Goal: Information Seeking & Learning: Learn about a topic

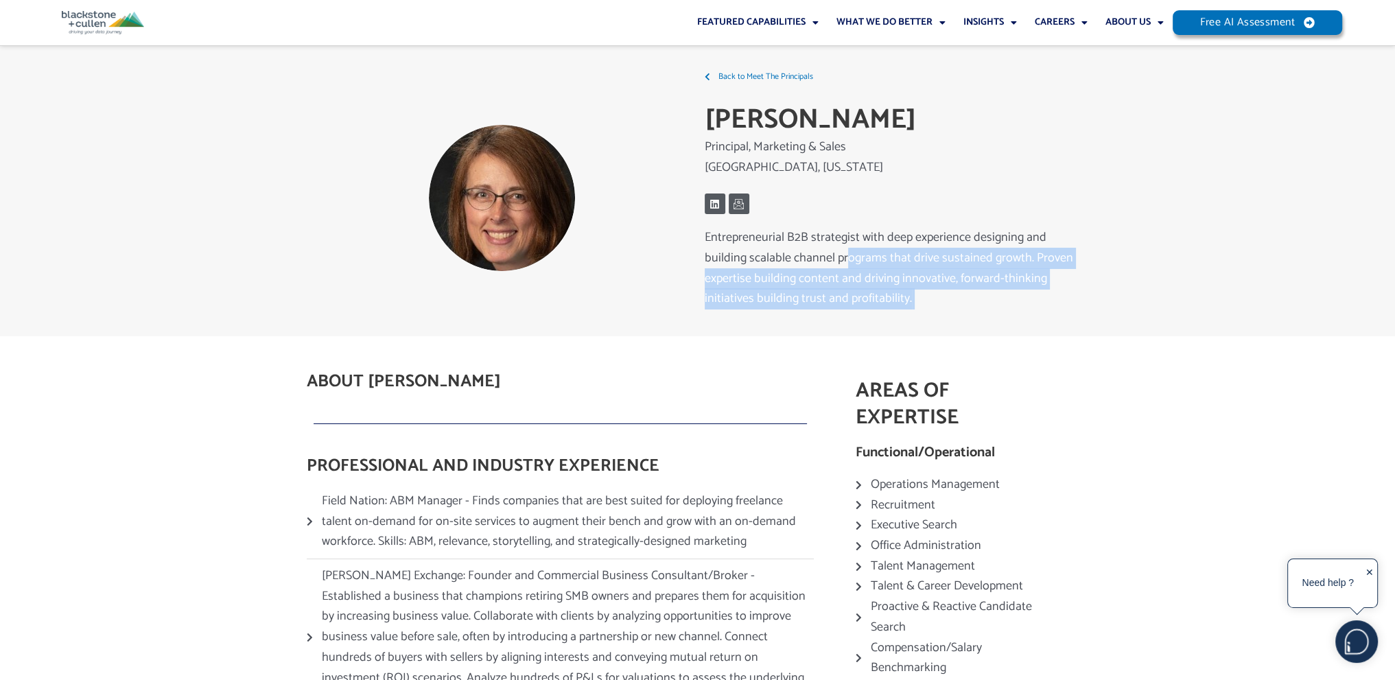
drag, startPoint x: 841, startPoint y: 257, endPoint x: 944, endPoint y: 316, distance: 118.6
click at [944, 316] on div "Entrepreneurial B2B strategist with deep experience designing and building scal…" at bounding box center [893, 279] width 377 height 102
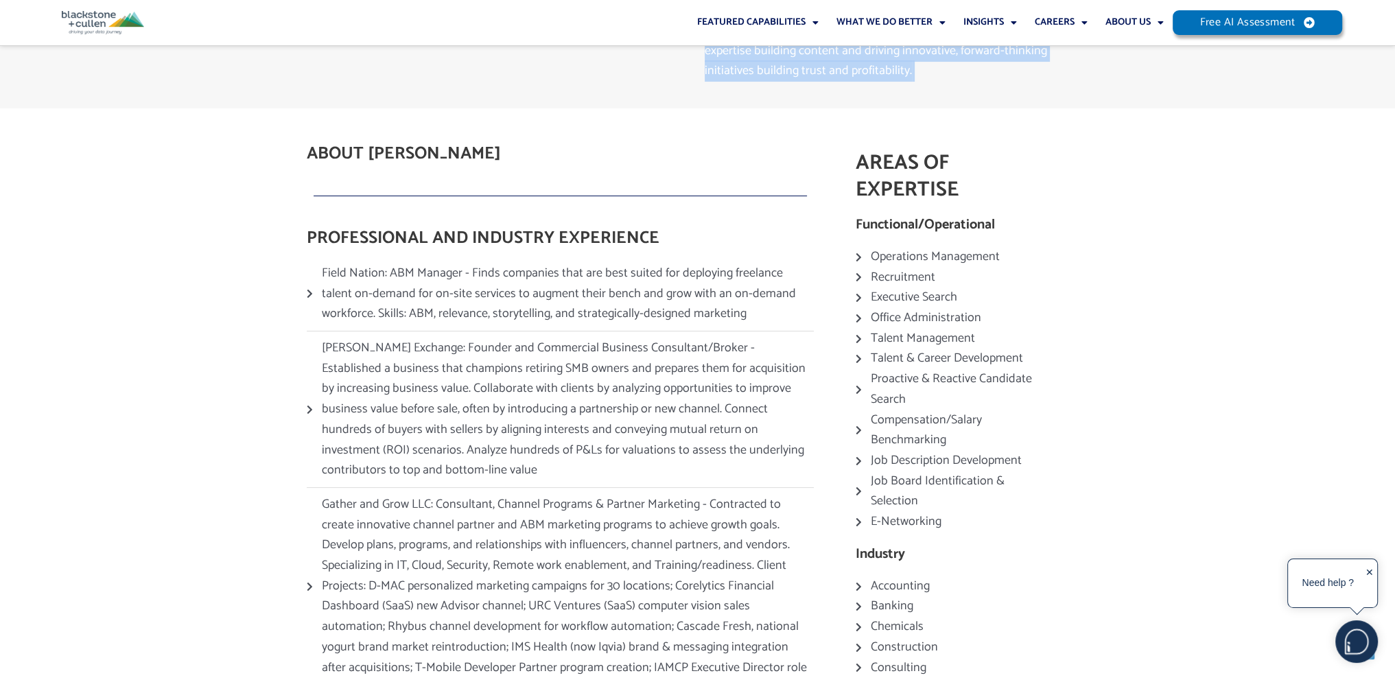
scroll to position [228, 0]
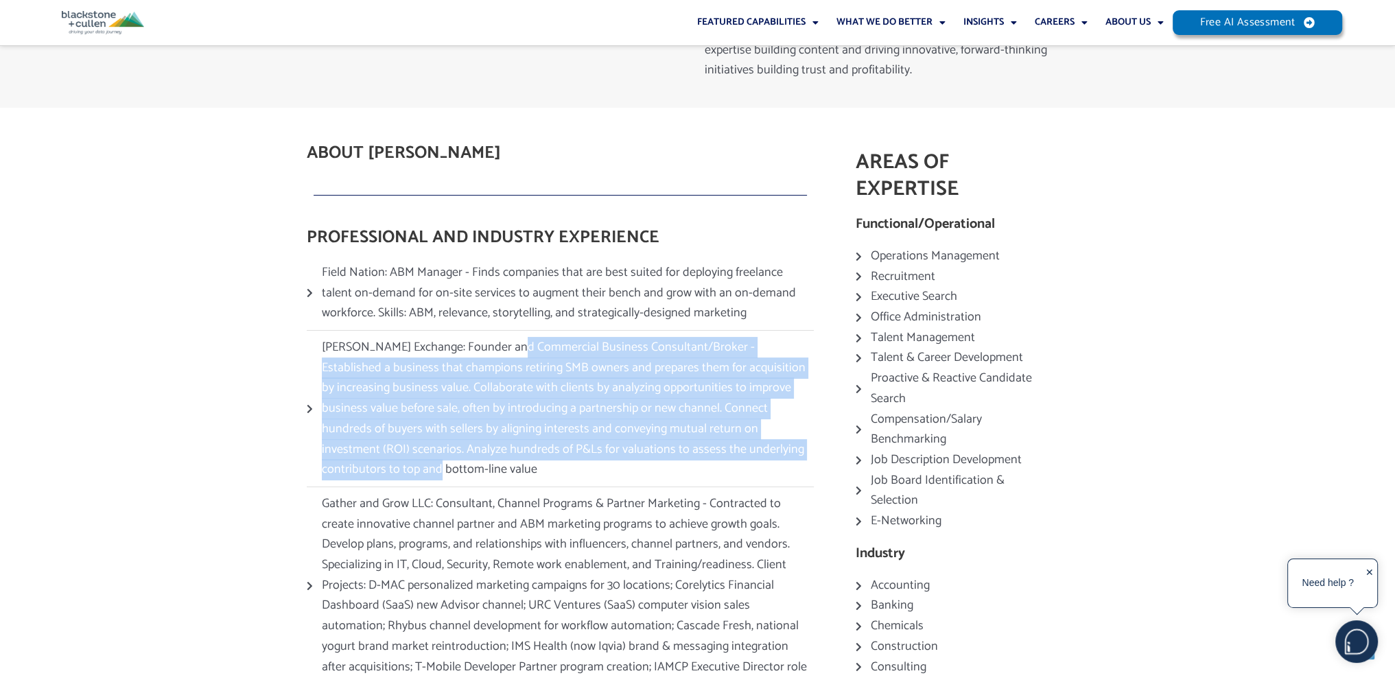
drag, startPoint x: 534, startPoint y: 348, endPoint x: 759, endPoint y: 454, distance: 248.6
click at [759, 454] on span "[PERSON_NAME] Exchange: Founder and Commercial Business Consultant/Broker - Est…" at bounding box center [565, 409] width 495 height 143
click at [561, 361] on span "[PERSON_NAME] Exchange: Founder and Commercial Business Consultant/Broker - Est…" at bounding box center [565, 409] width 495 height 143
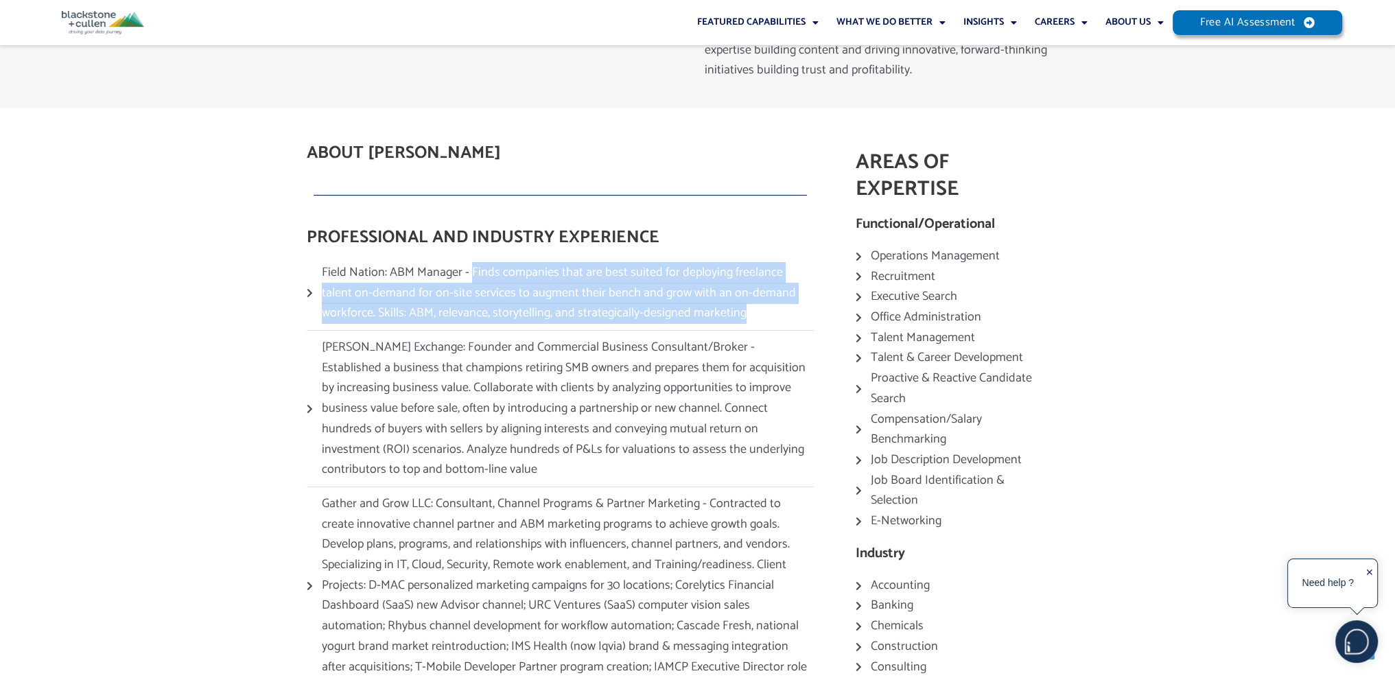
drag, startPoint x: 468, startPoint y: 273, endPoint x: 730, endPoint y: 310, distance: 264.7
click at [730, 310] on span "Field Nation: ABM Manager - Finds companies that are best suited for deploying …" at bounding box center [565, 293] width 495 height 61
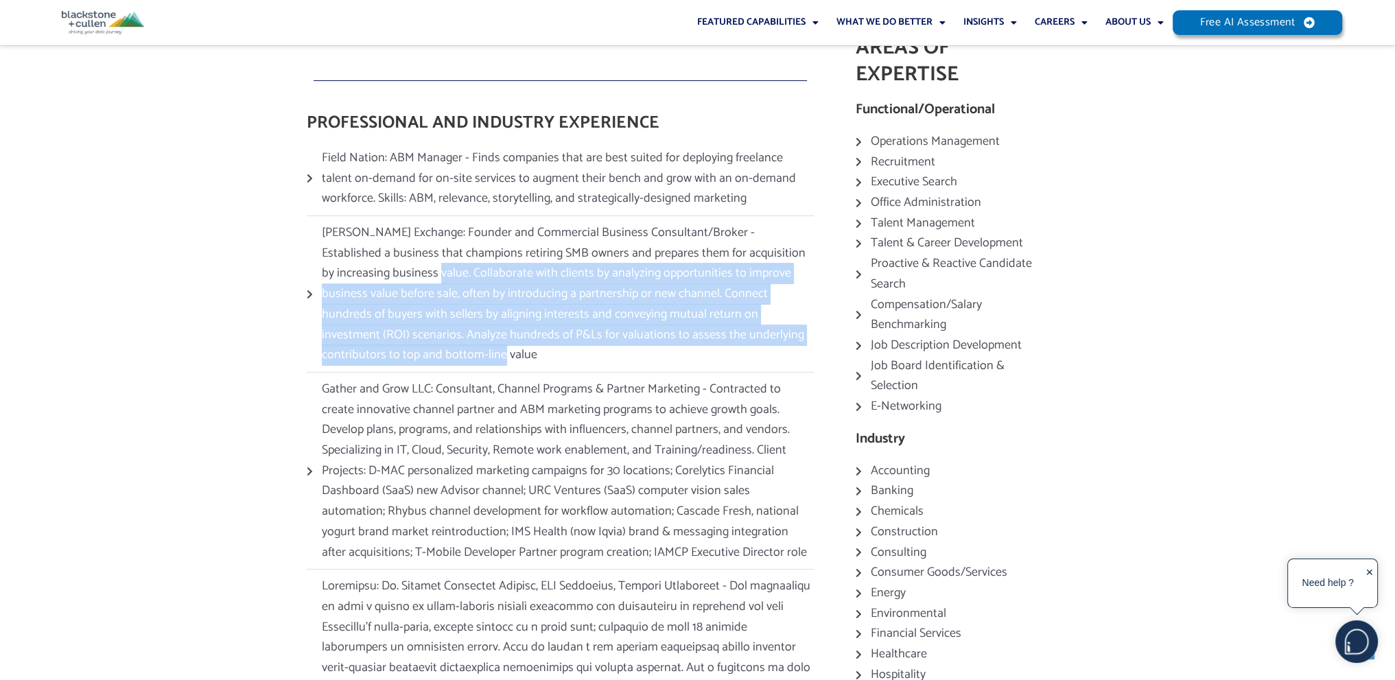
drag, startPoint x: 397, startPoint y: 271, endPoint x: 612, endPoint y: 358, distance: 232.4
click at [612, 358] on span "[PERSON_NAME] Exchange: Founder and Commercial Business Consultant/Broker - Est…" at bounding box center [565, 294] width 495 height 143
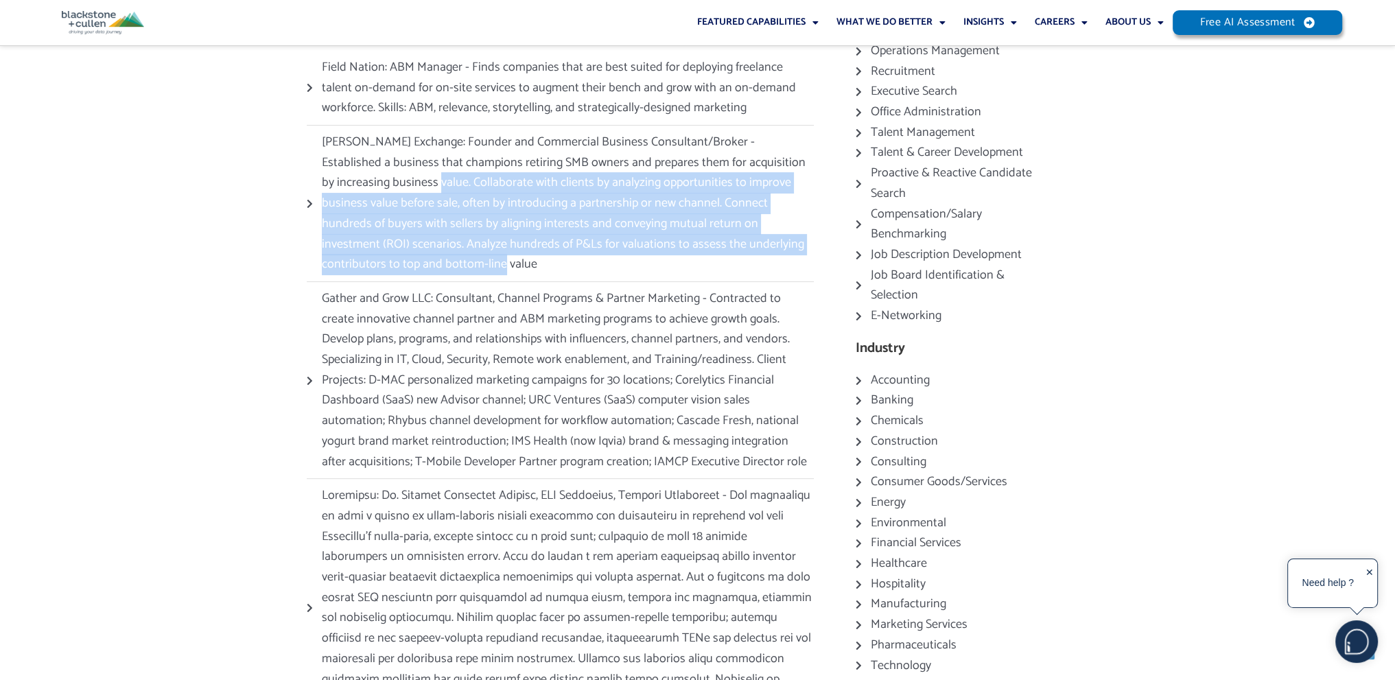
scroll to position [457, 0]
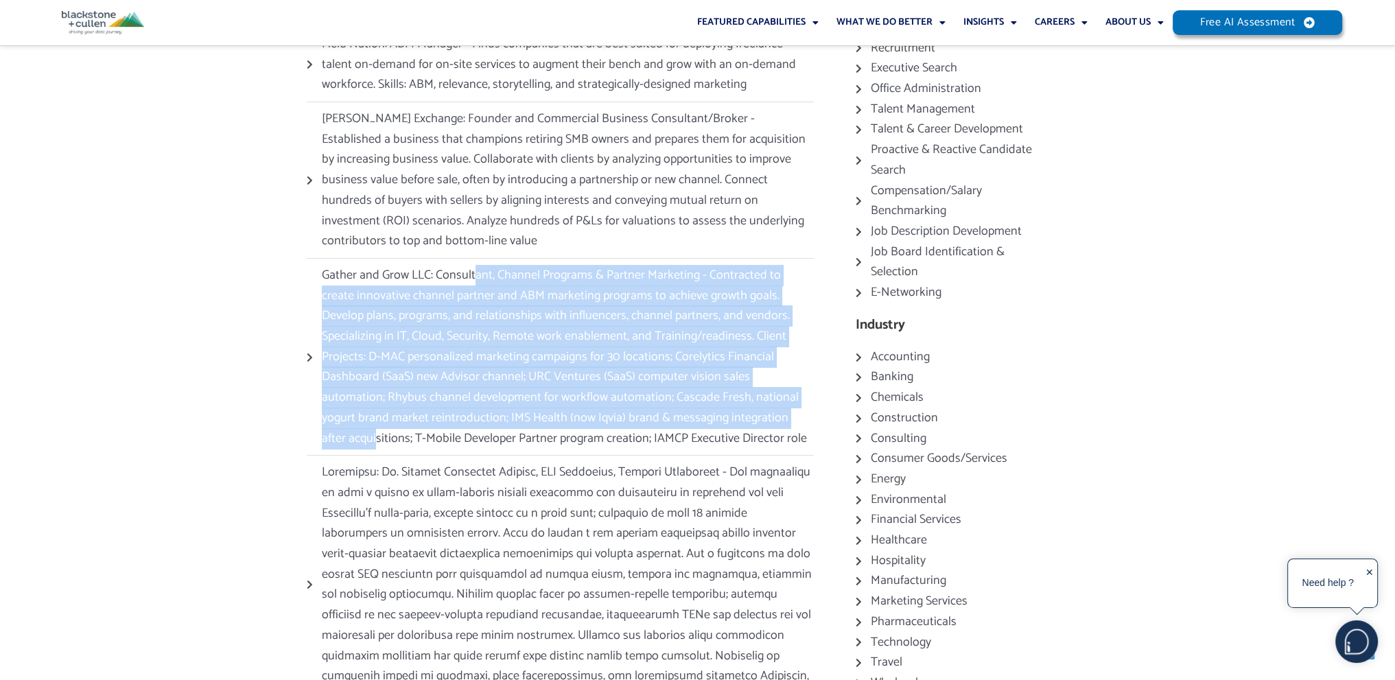
drag, startPoint x: 471, startPoint y: 270, endPoint x: 729, endPoint y: 424, distance: 299.7
click at [729, 424] on span "Gather and Grow LLC: Consultant, Channel Programs & Partner Marketing - Contrac…" at bounding box center [565, 357] width 495 height 183
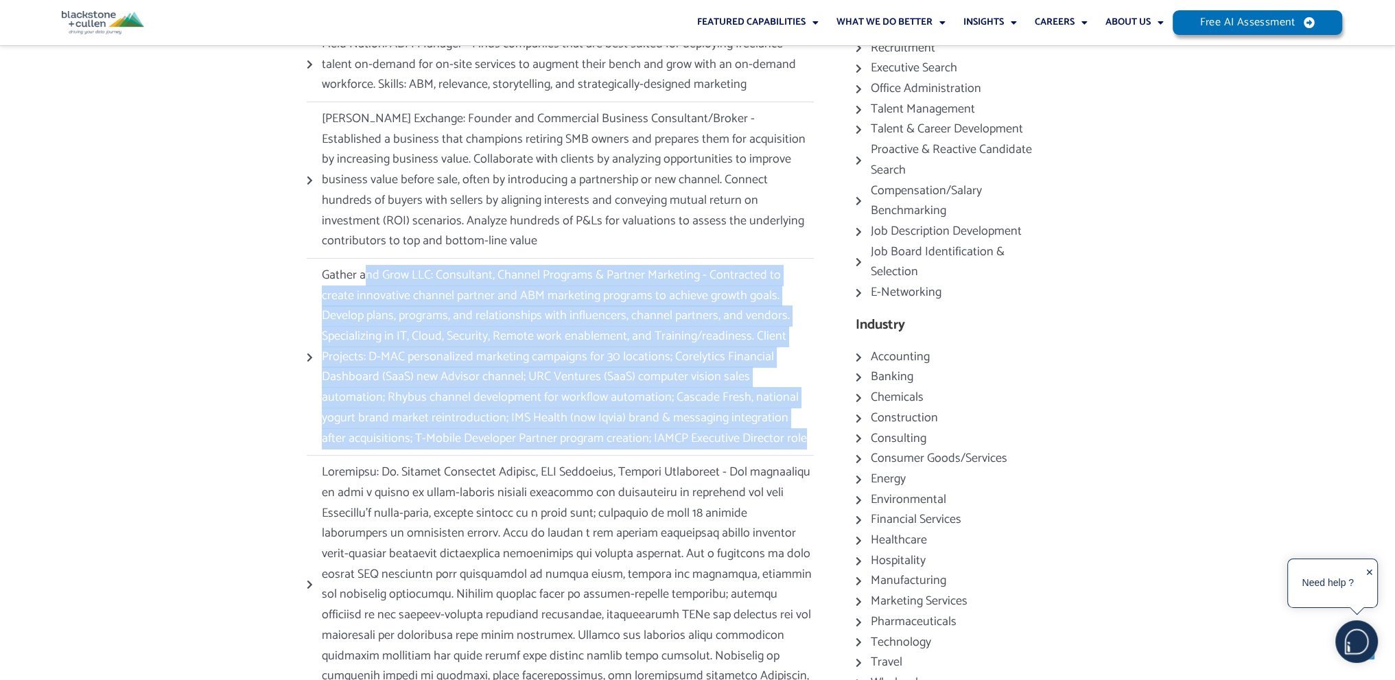
drag, startPoint x: 736, startPoint y: 440, endPoint x: 366, endPoint y: 281, distance: 402.6
click at [366, 281] on span "Gather and Grow LLC: Consultant, Channel Programs & Partner Marketing - Contrac…" at bounding box center [565, 357] width 495 height 183
click at [497, 362] on span "Gather and Grow LLC: Consultant, Channel Programs & Partner Marketing - Contrac…" at bounding box center [565, 357] width 495 height 183
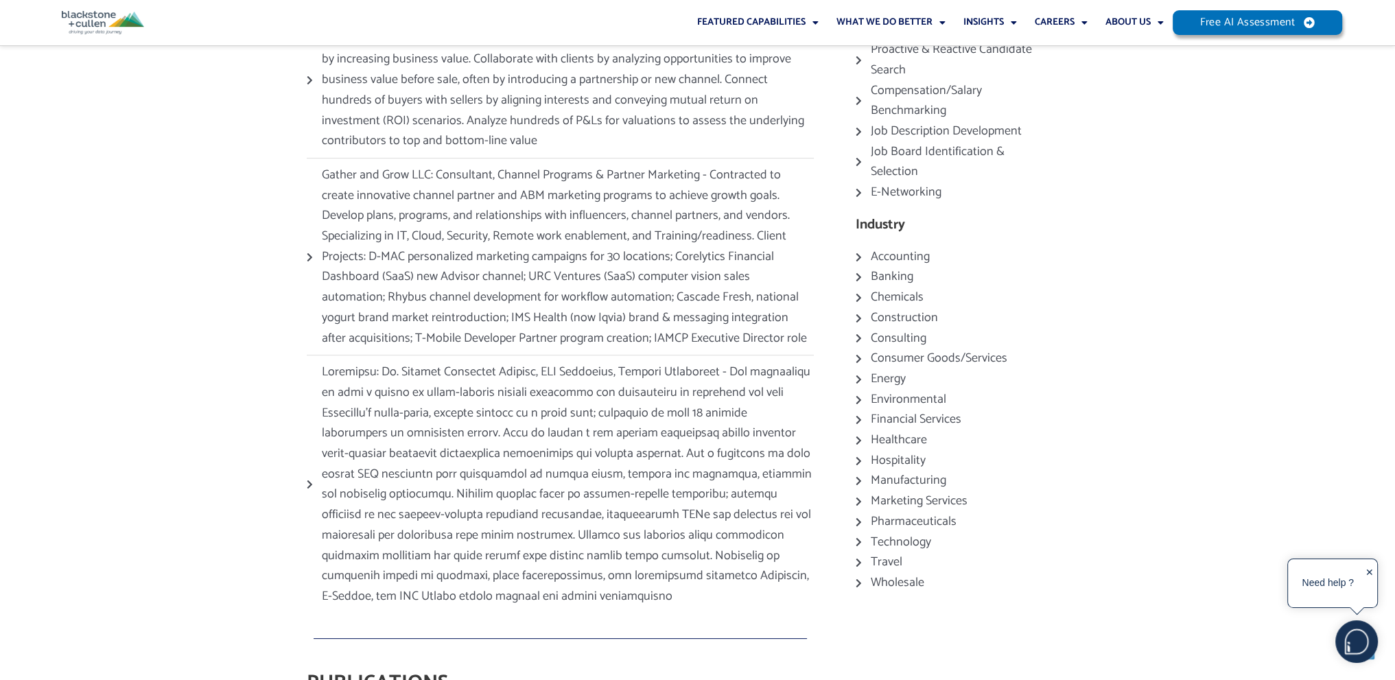
scroll to position [686, 0]
